Goal: Find specific page/section: Find specific page/section

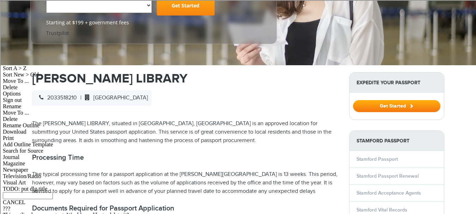
scroll to position [169, 0]
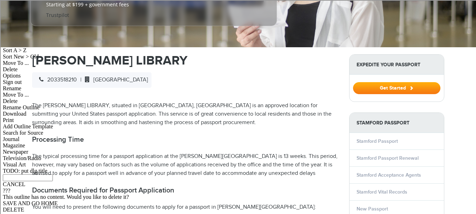
select select "**********"
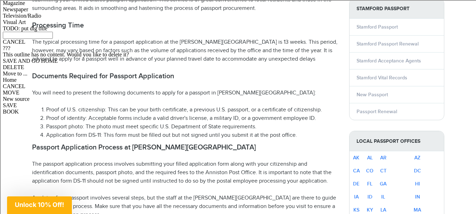
scroll to position [324, 0]
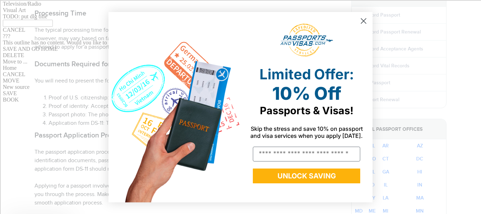
drag, startPoint x: 480, startPoint y: 16, endPoint x: 279, endPoint y: 61, distance: 205.5
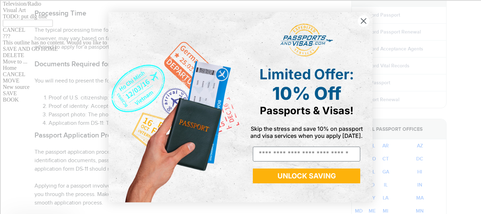
click at [366, 83] on div "Limited Offer: 10% Off Passports & Visas!" at bounding box center [306, 91] width 121 height 62
click at [365, 25] on circle "Close dialog" at bounding box center [364, 21] width 12 height 12
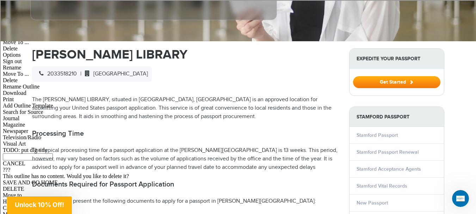
scroll to position [194, 0]
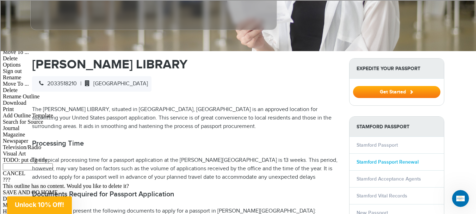
click at [388, 159] on link "Stamford Passport Renewal" at bounding box center [387, 162] width 62 height 6
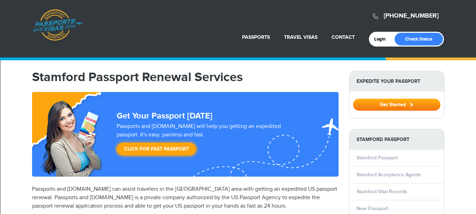
select select "**********"
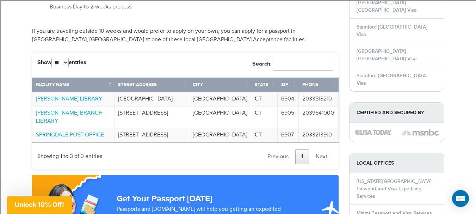
scroll to position [584, 0]
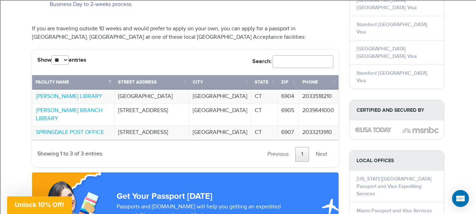
drag, startPoint x: 478, startPoint y: 22, endPoint x: 465, endPoint y: 111, distance: 90.1
